Goal: Task Accomplishment & Management: Manage account settings

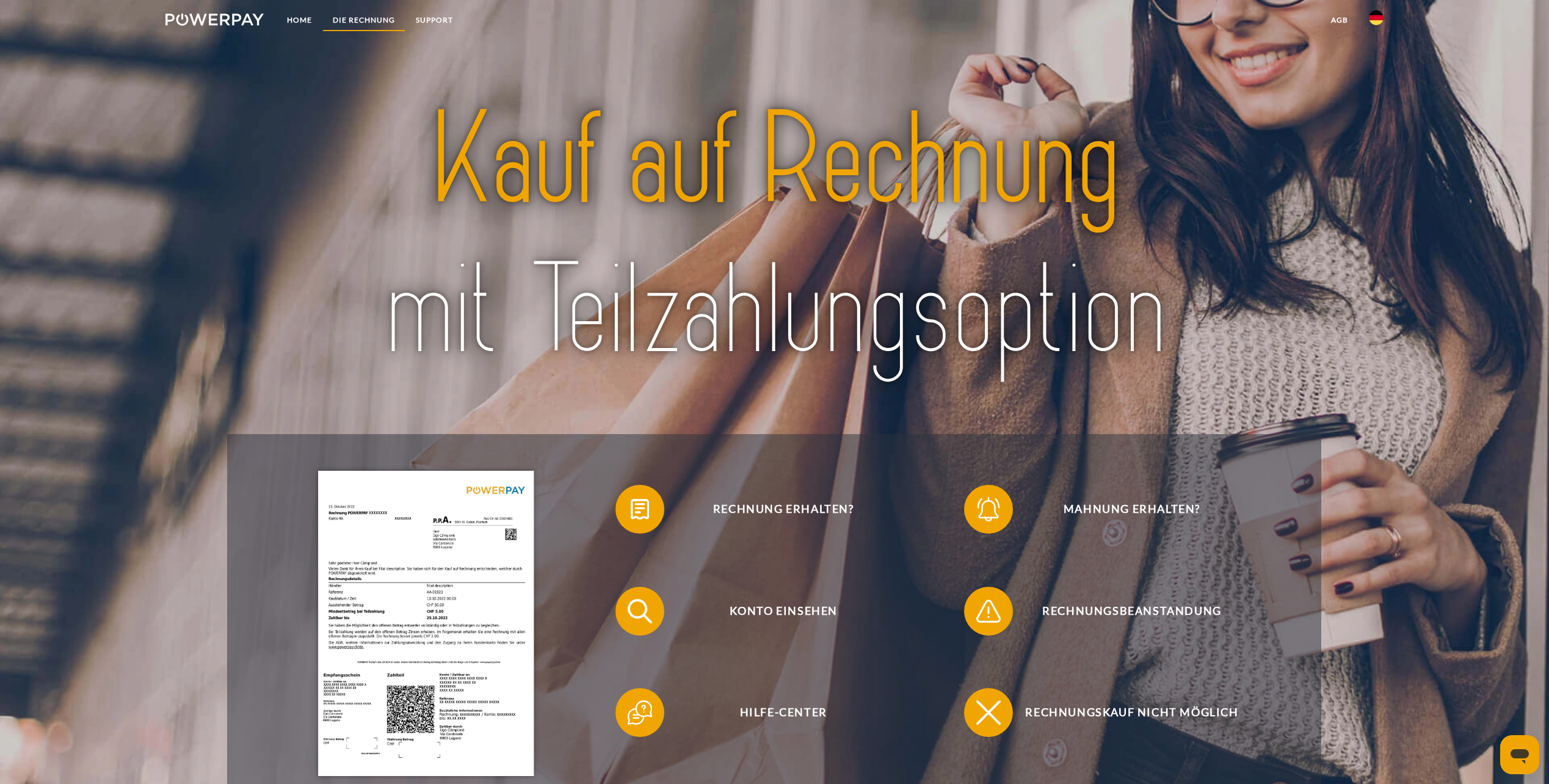
click at [378, 17] on link "DIE RECHNUNG" at bounding box center [364, 20] width 83 height 22
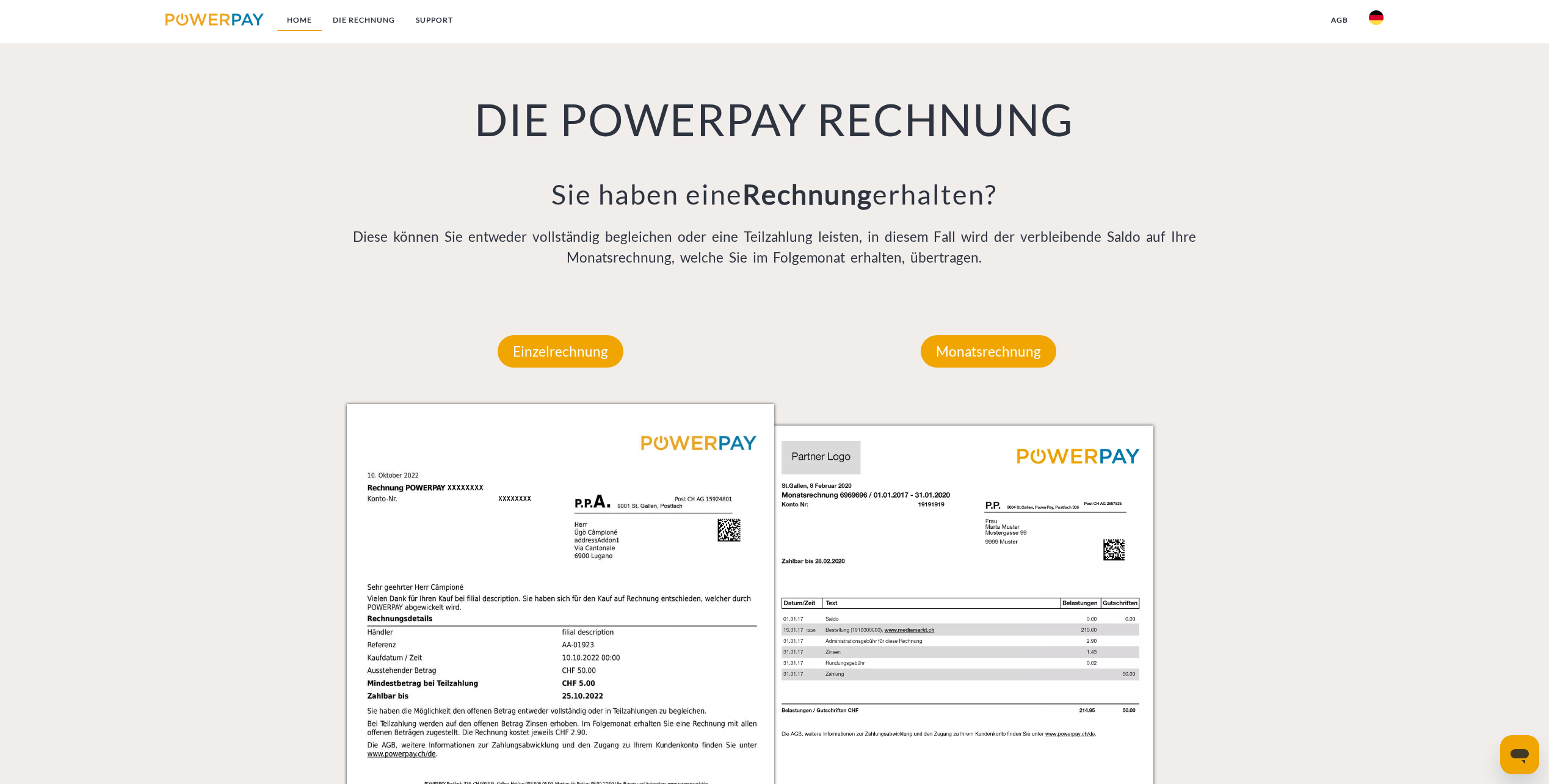
click at [289, 22] on link "Home" at bounding box center [299, 20] width 46 height 22
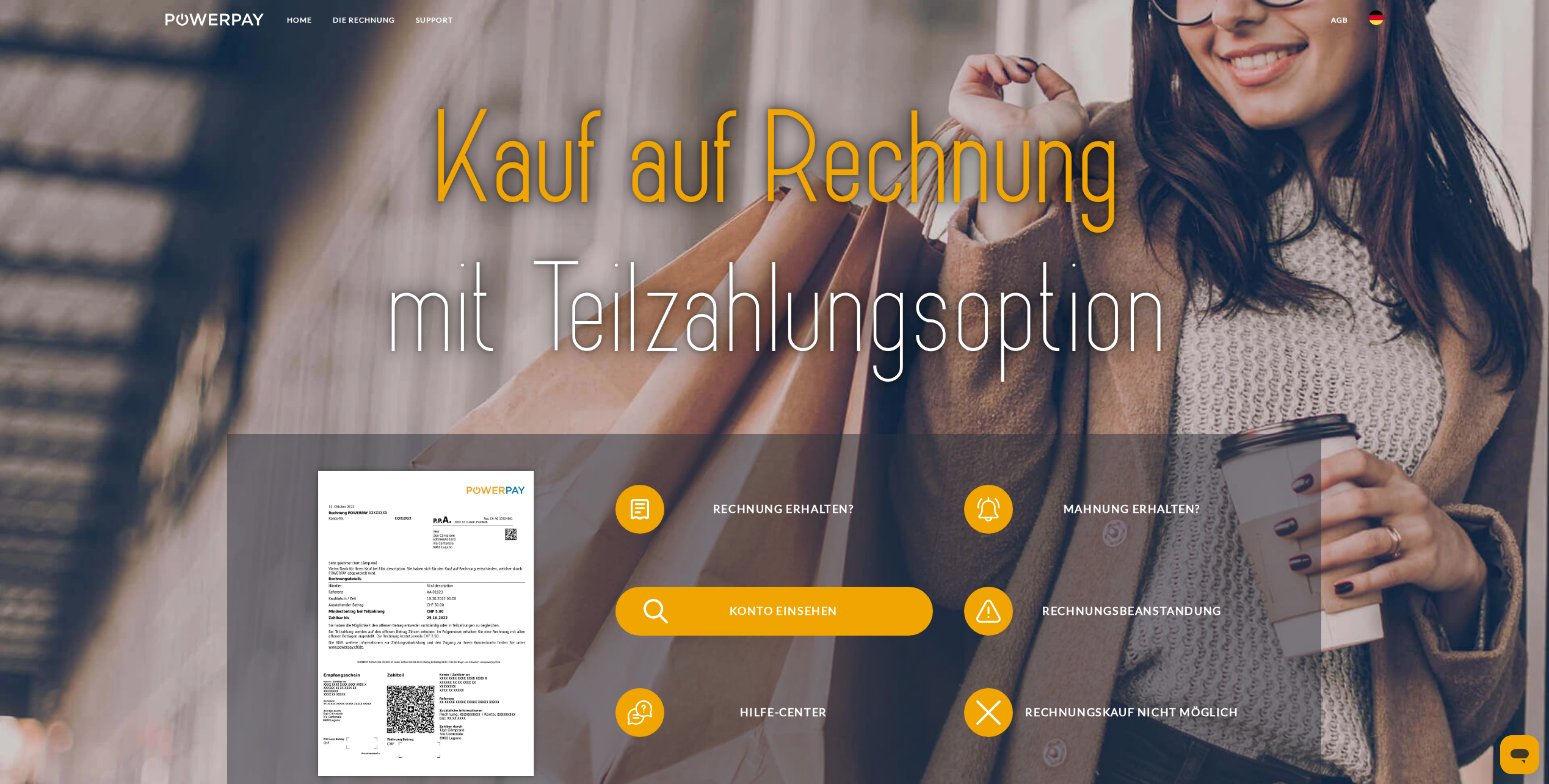
click at [709, 605] on span "Konto einsehen" at bounding box center [783, 611] width 299 height 49
